Goal: Task Accomplishment & Management: Use online tool/utility

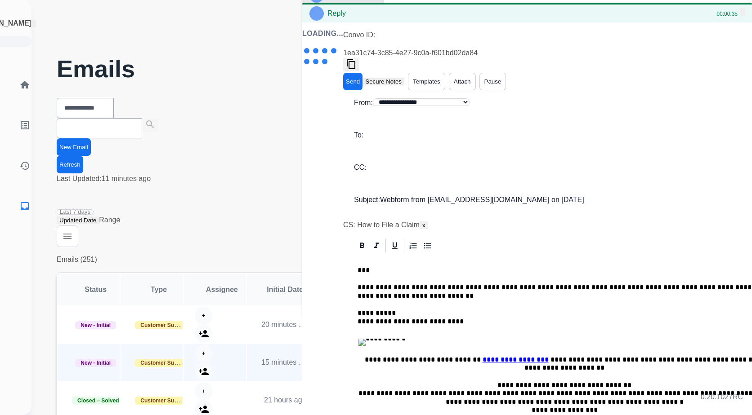
drag, startPoint x: 595, startPoint y: 300, endPoint x: 534, endPoint y: 318, distance: 63.7
click at [343, 22] on div at bounding box center [322, 22] width 41 height 0
drag, startPoint x: 379, startPoint y: 241, endPoint x: 356, endPoint y: 175, distance: 70.1
click at [343, 22] on div at bounding box center [322, 22] width 41 height 0
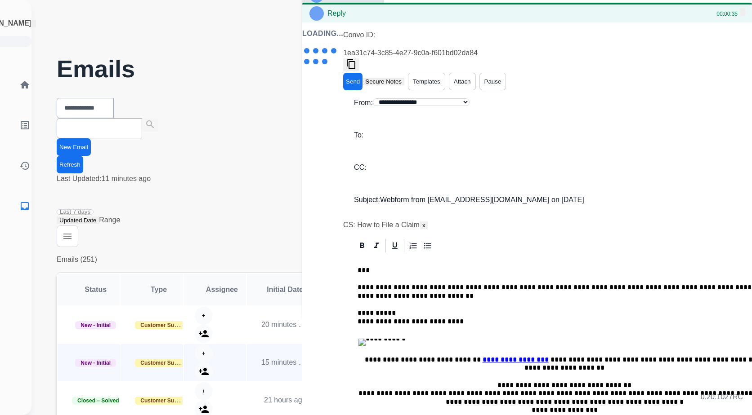
click at [311, 22] on div at bounding box center [322, 22] width 41 height 0
click at [742, 14] on img at bounding box center [742, 14] width 0 height 0
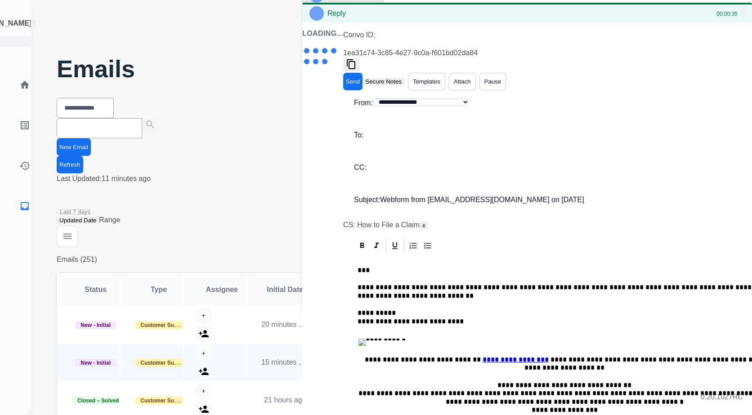
click at [742, 14] on img at bounding box center [742, 14] width 0 height 0
drag, startPoint x: 379, startPoint y: 182, endPoint x: 392, endPoint y: 215, distance: 34.7
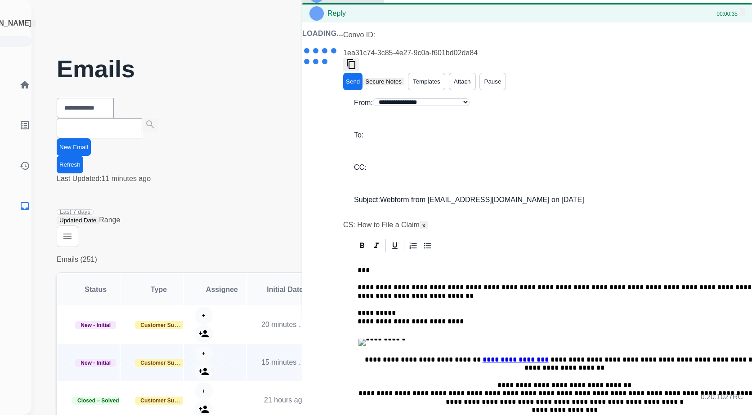
click at [343, 22] on div at bounding box center [322, 22] width 41 height 0
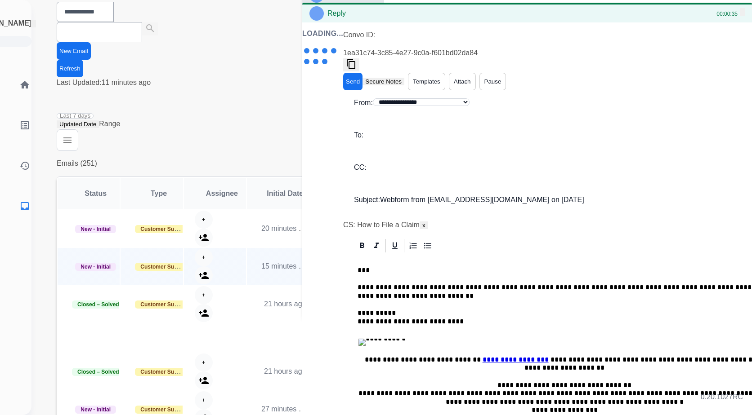
click at [343, 22] on div at bounding box center [322, 22] width 41 height 0
